Goal: Information Seeking & Learning: Learn about a topic

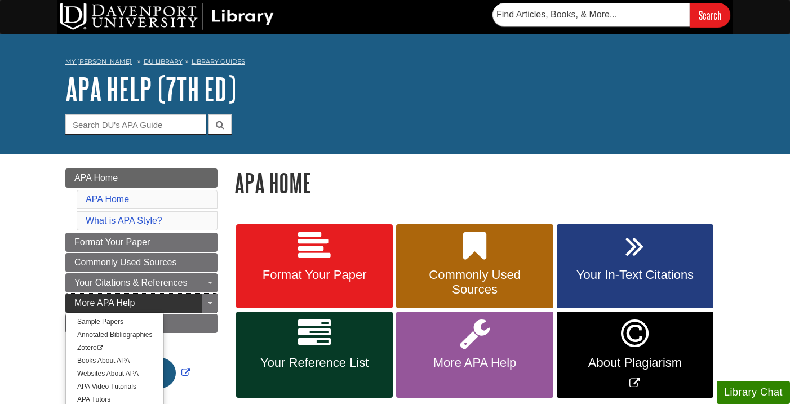
scroll to position [2, 0]
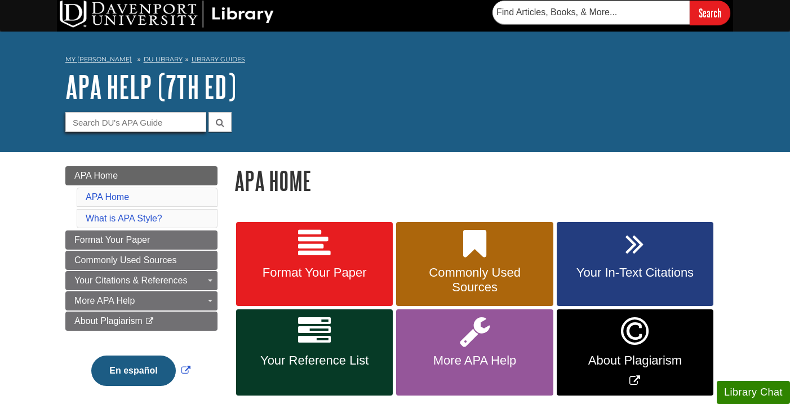
click at [122, 125] on input "Guide Search Terms" at bounding box center [135, 122] width 141 height 20
type input "annotated biography"
click at [208, 112] on button "submit" at bounding box center [219, 122] width 23 height 20
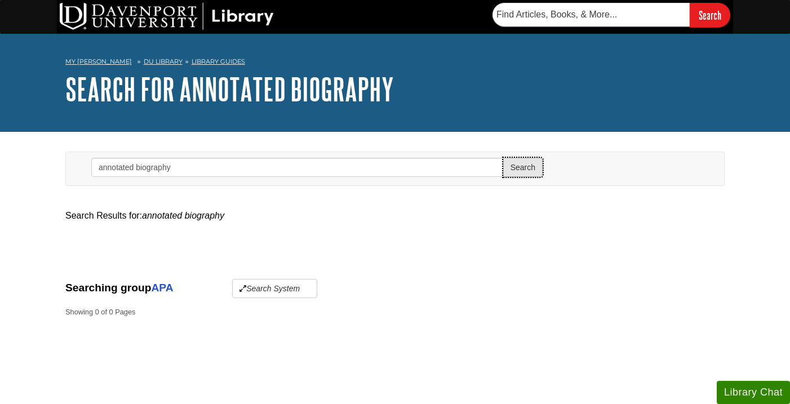
click at [526, 165] on button "Search" at bounding box center [522, 167] width 39 height 19
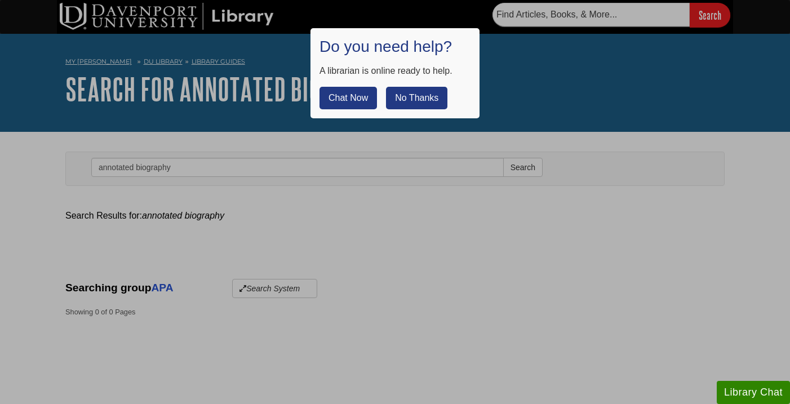
click at [112, 17] on div at bounding box center [395, 202] width 790 height 404
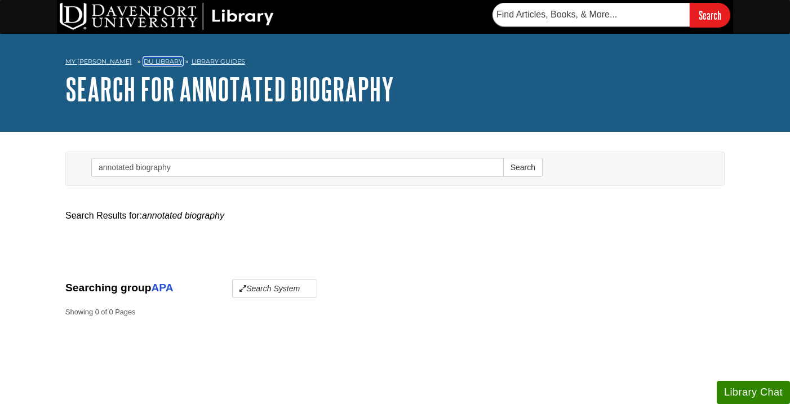
click at [146, 58] on link "DU Library" at bounding box center [163, 61] width 39 height 8
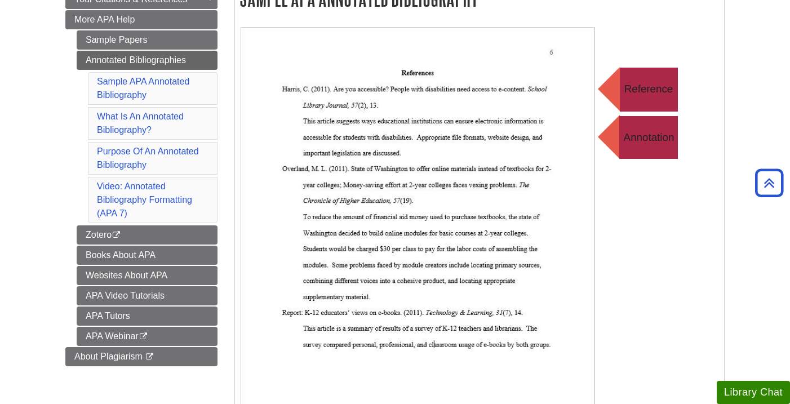
scroll to position [230, 0]
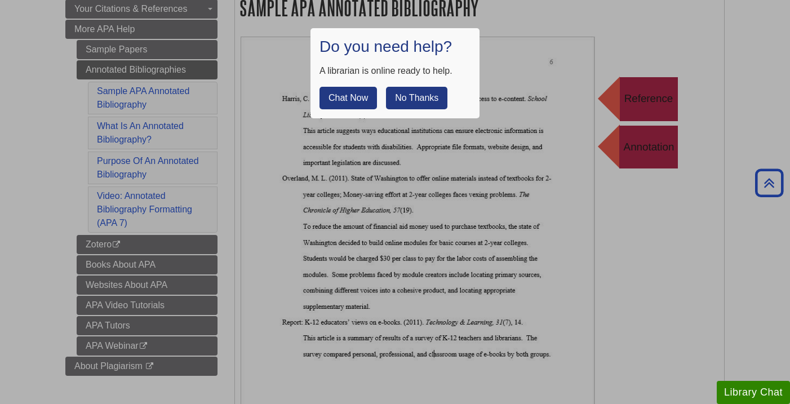
click at [470, 276] on div at bounding box center [395, 202] width 790 height 404
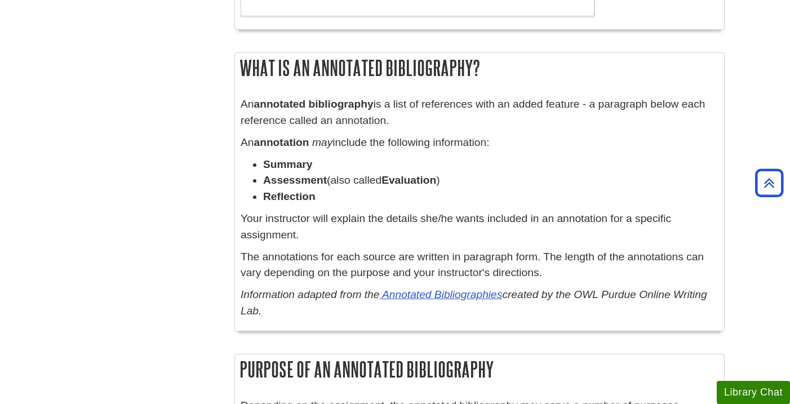
scroll to position [548, 0]
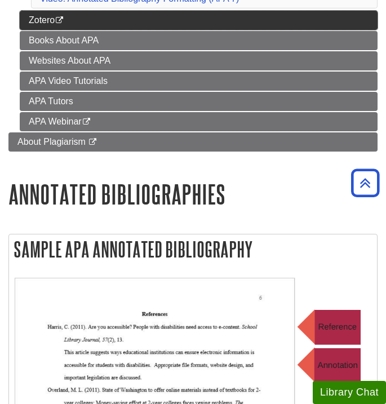
scroll to position [173, 0]
